Goal: Task Accomplishment & Management: Complete application form

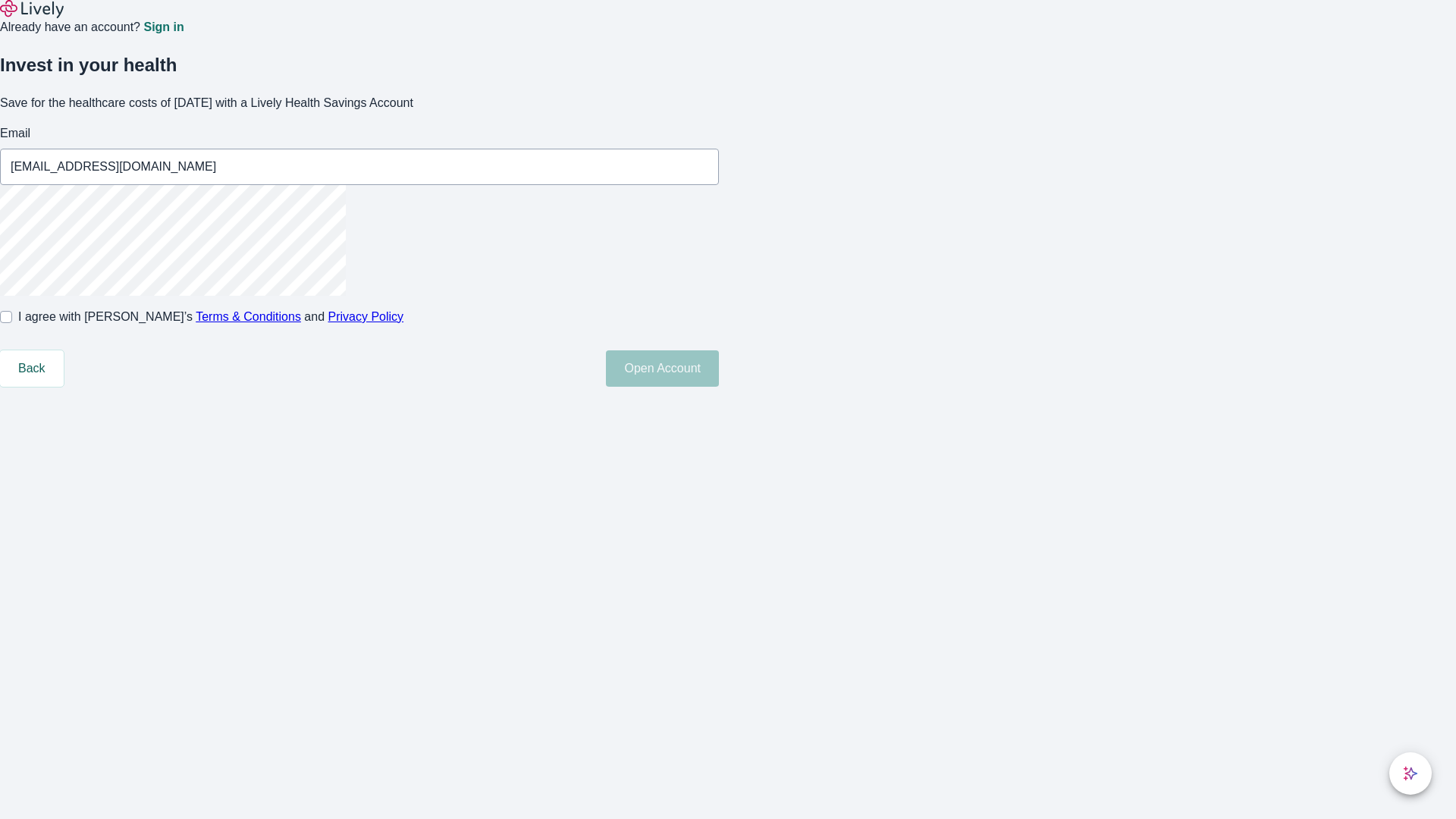
click at [12, 323] on input "I agree with Lively’s Terms & Conditions and Privacy Policy" at bounding box center [6, 317] width 12 height 12
checkbox input "true"
click at [719, 387] on button "Open Account" at bounding box center [662, 368] width 113 height 36
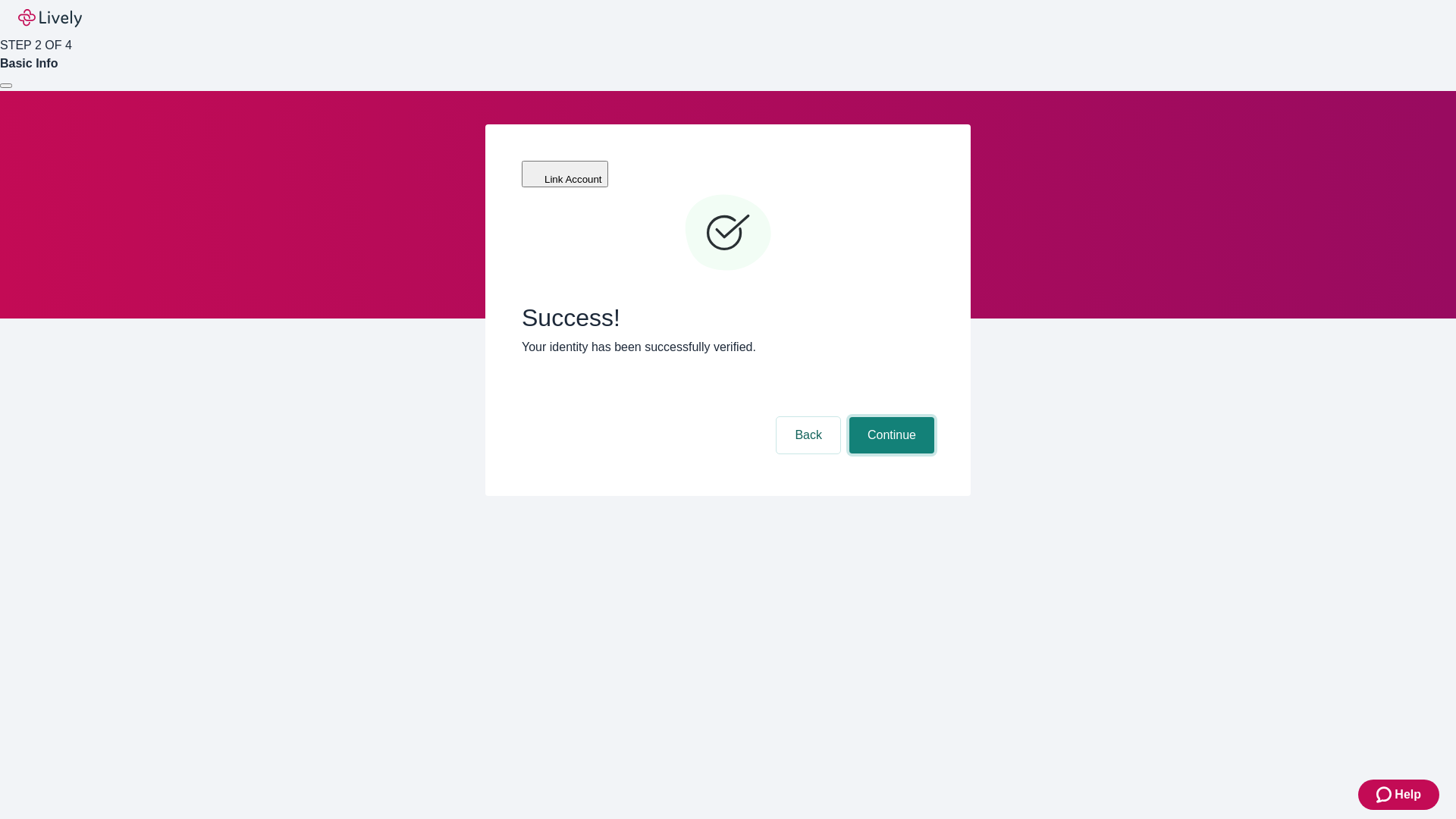
click at [890, 417] on button "Continue" at bounding box center [892, 435] width 85 height 36
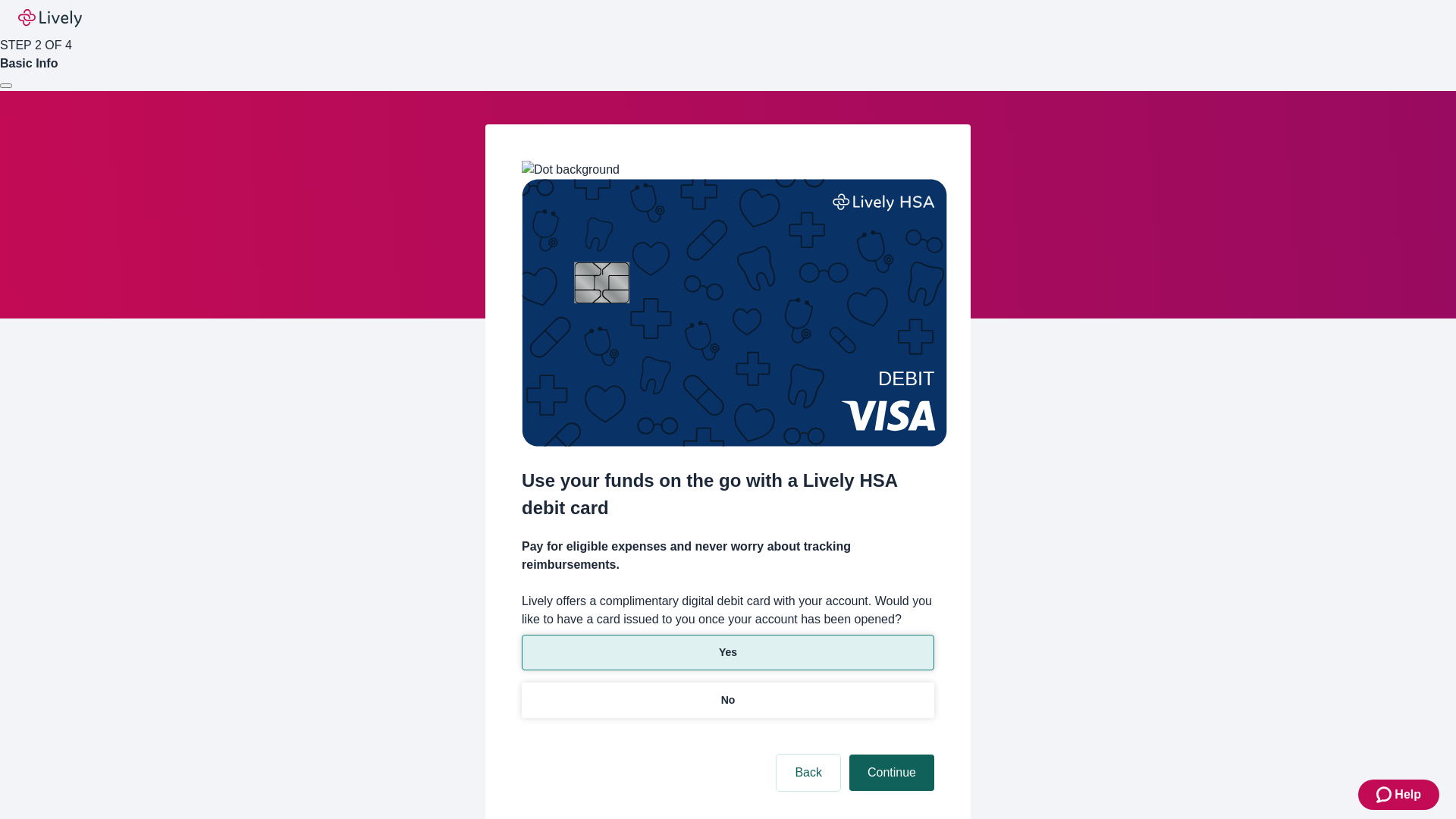
click at [728, 692] on p "No" at bounding box center [728, 700] width 15 height 16
click at [890, 754] on button "Continue" at bounding box center [892, 772] width 85 height 36
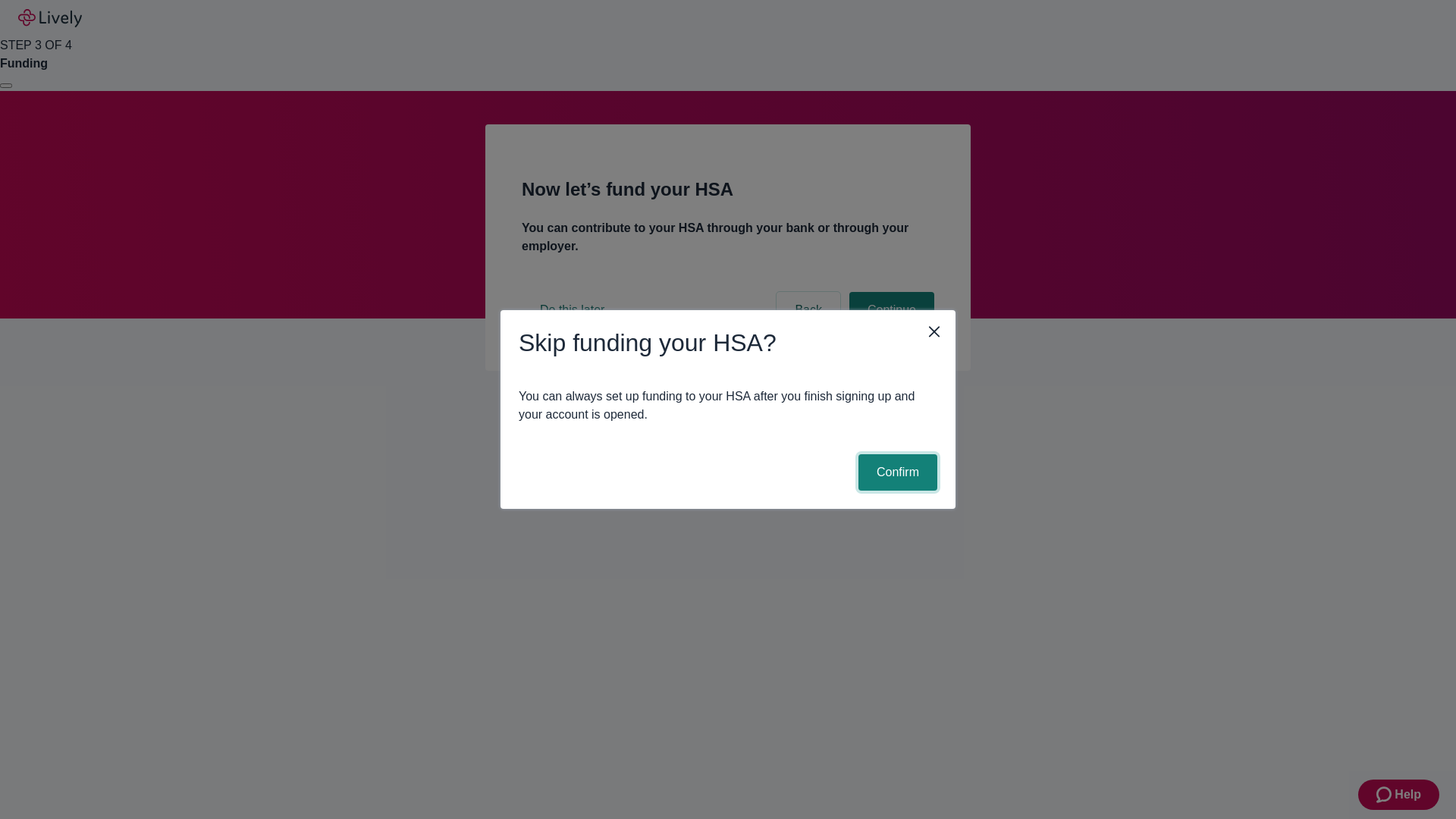
click at [895, 472] on button "Confirm" at bounding box center [898, 472] width 79 height 36
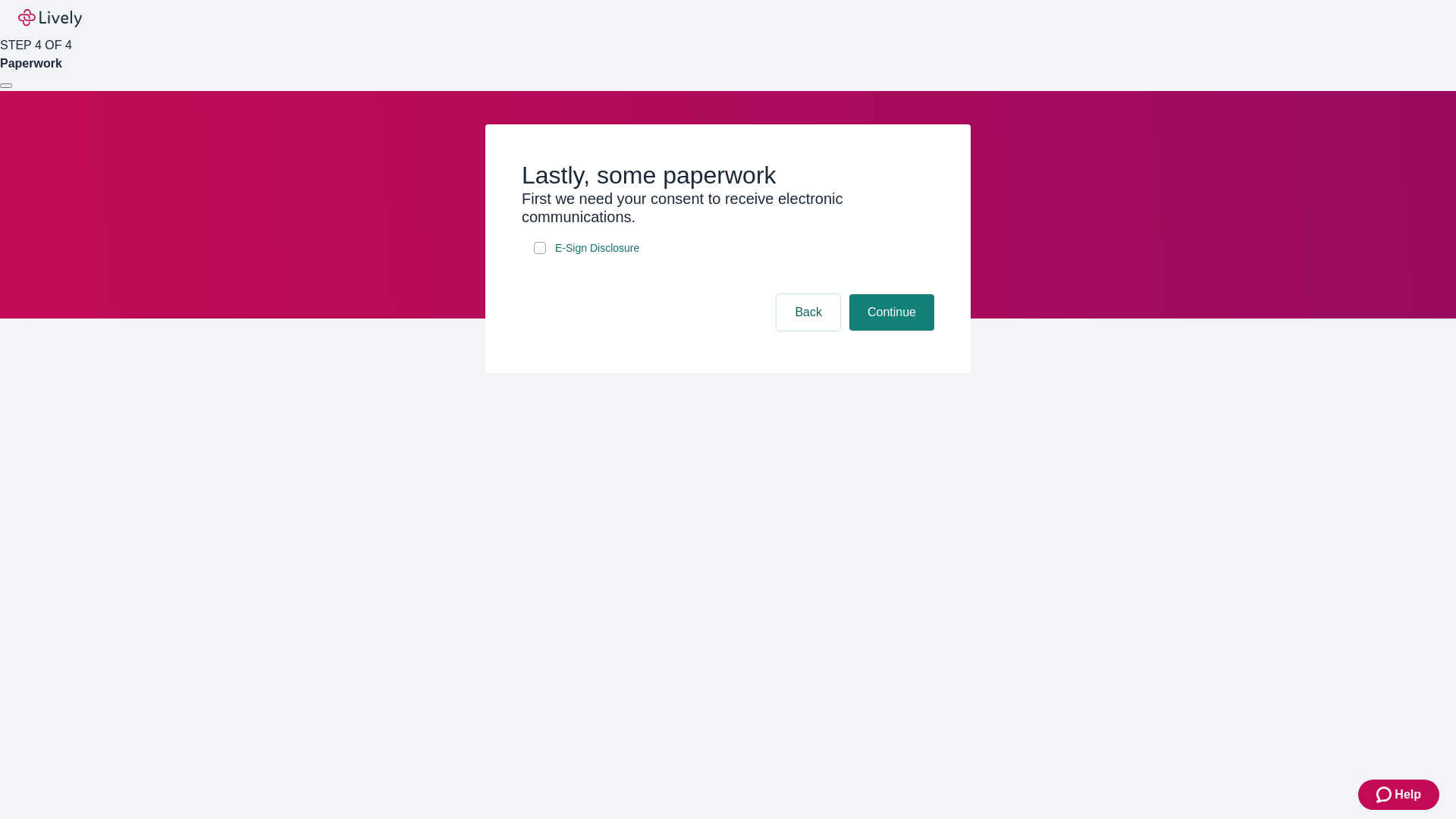
click at [540, 254] on input "E-Sign Disclosure" at bounding box center [539, 248] width 12 height 12
checkbox input "true"
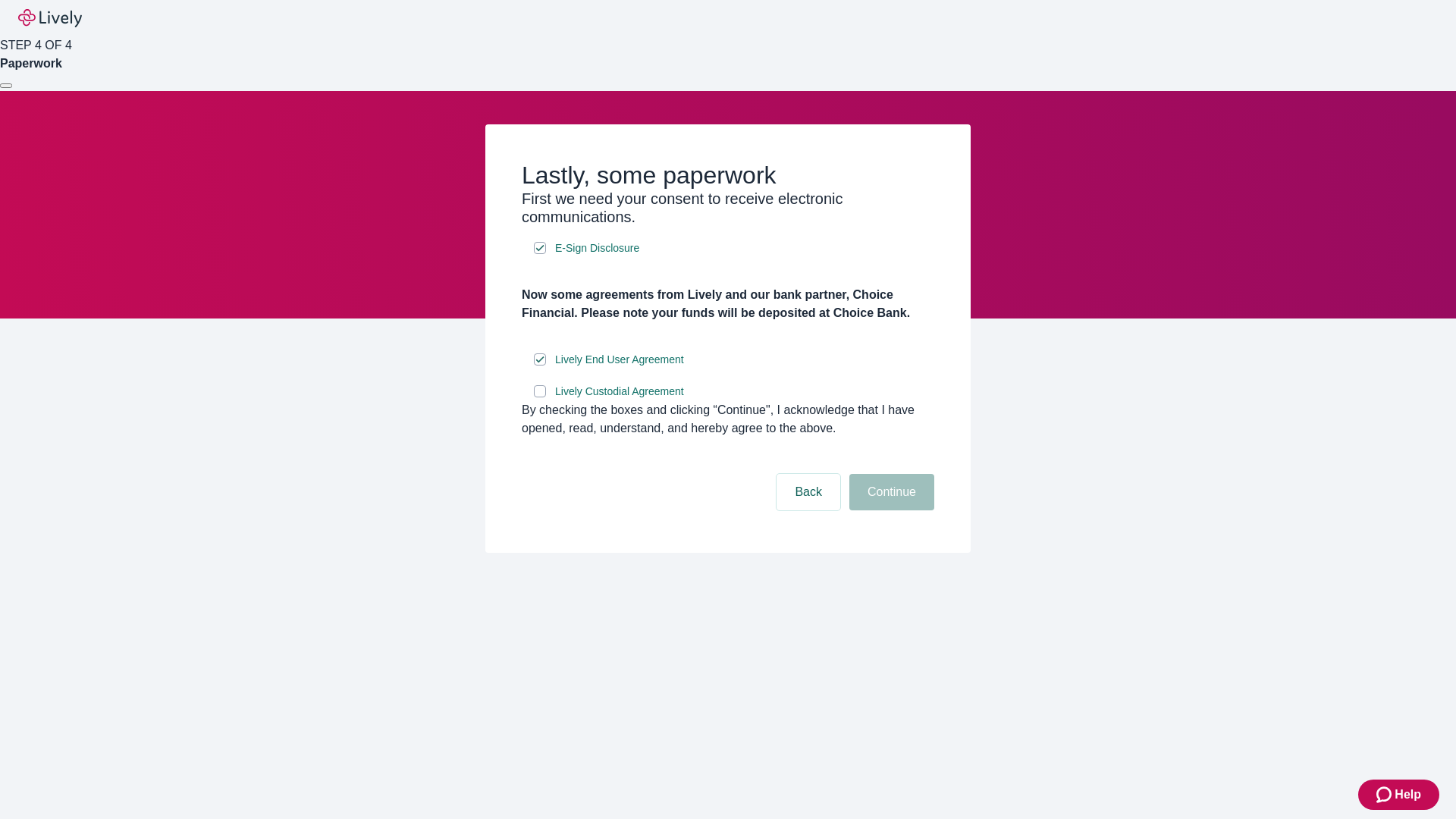
click at [540, 398] on input "Lively Custodial Agreement" at bounding box center [539, 391] width 12 height 12
checkbox input "true"
click at [890, 511] on button "Continue" at bounding box center [892, 492] width 85 height 36
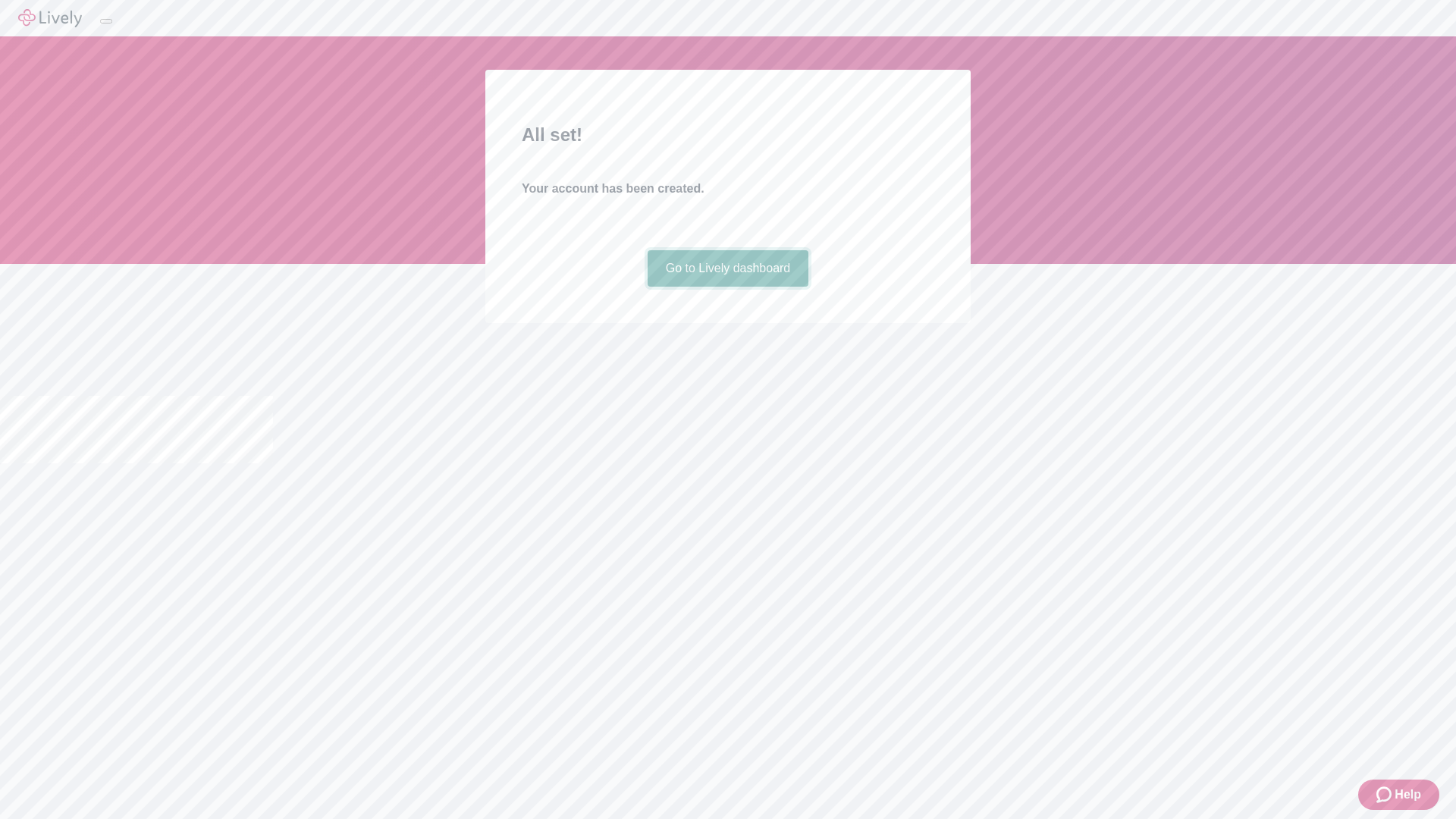
click at [728, 286] on link "Go to Lively dashboard" at bounding box center [728, 268] width 161 height 36
